Goal: Task Accomplishment & Management: Complete application form

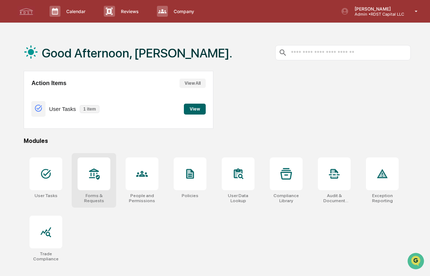
click at [86, 168] on div at bounding box center [94, 174] width 33 height 33
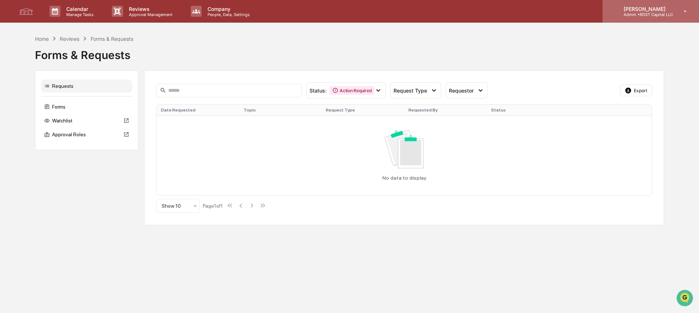
click at [430, 14] on p "Admin • RDST Capital LLC" at bounding box center [645, 14] width 55 height 5
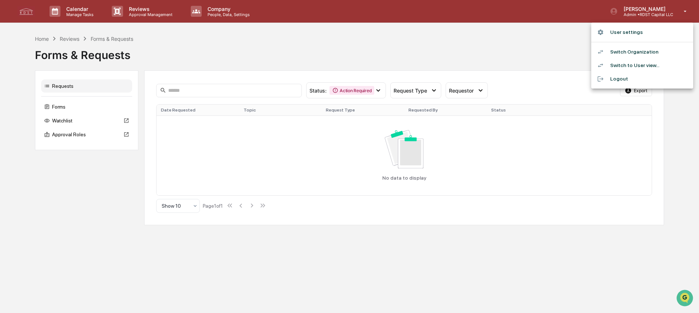
click at [58, 106] on div at bounding box center [349, 156] width 699 height 313
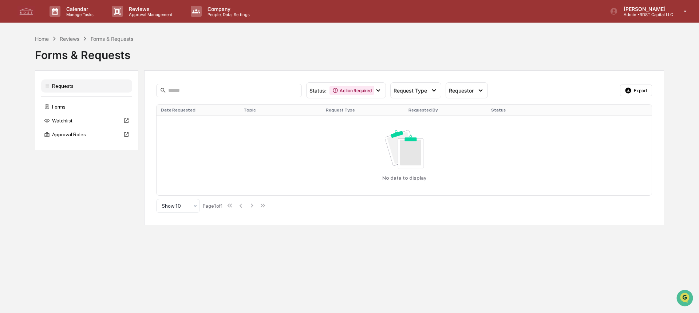
click at [56, 106] on div "Forms" at bounding box center [86, 106] width 91 height 13
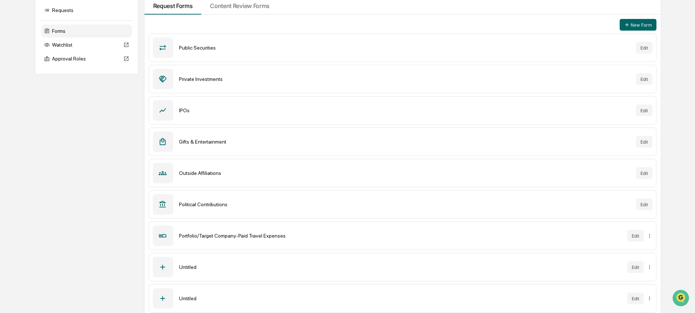
scroll to position [80, 0]
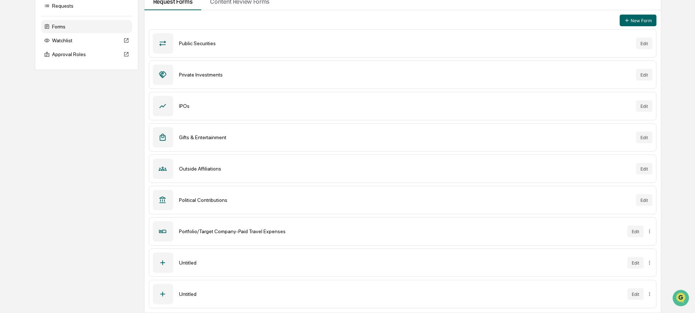
click at [202, 200] on div "Political Contributions" at bounding box center [404, 200] width 451 height 6
click at [257, 200] on div "Political Contributions" at bounding box center [404, 200] width 451 height 6
click at [430, 201] on button "Edit" at bounding box center [644, 200] width 16 height 12
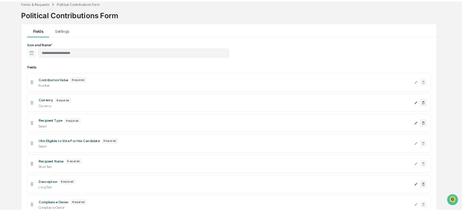
scroll to position [36, 0]
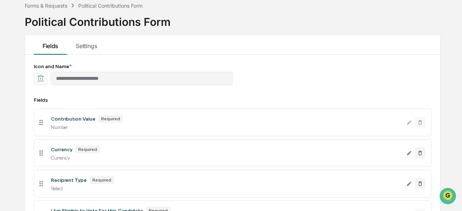
click at [109, 21] on div "Political Contributions Form" at bounding box center [98, 18] width 146 height 19
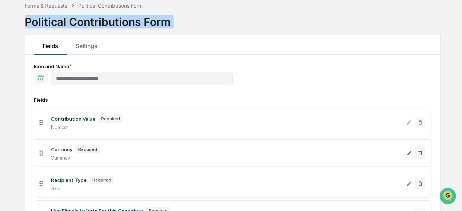
click at [109, 21] on div "Political Contributions Form" at bounding box center [98, 18] width 146 height 19
copy div "Political Contributions Form"
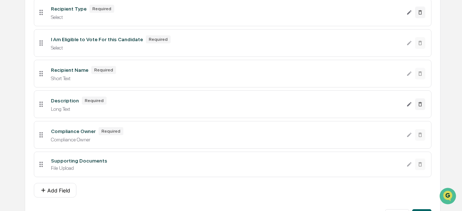
scroll to position [218, 0]
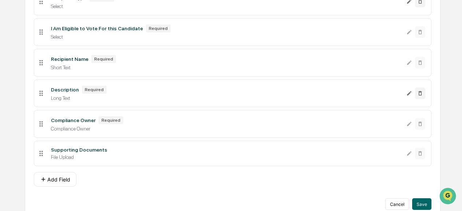
click at [62, 156] on div "File Upload" at bounding box center [226, 157] width 350 height 6
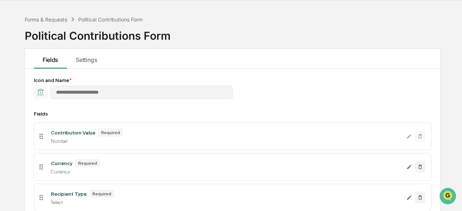
scroll to position [0, 0]
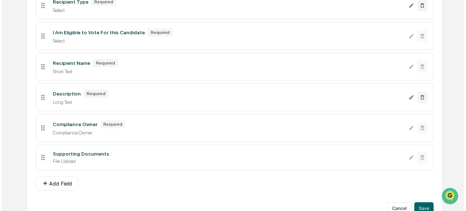
scroll to position [226, 0]
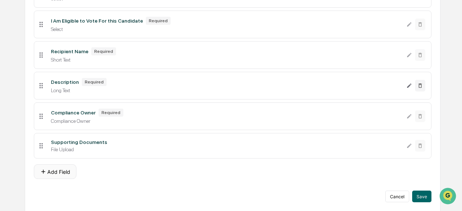
click at [63, 170] on button "Add Field" at bounding box center [55, 171] width 43 height 15
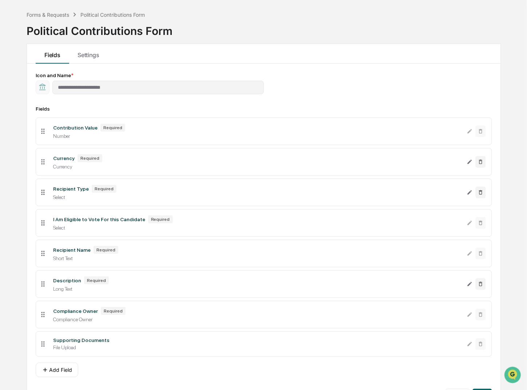
scroll to position [28, 0]
